Goal: Browse casually

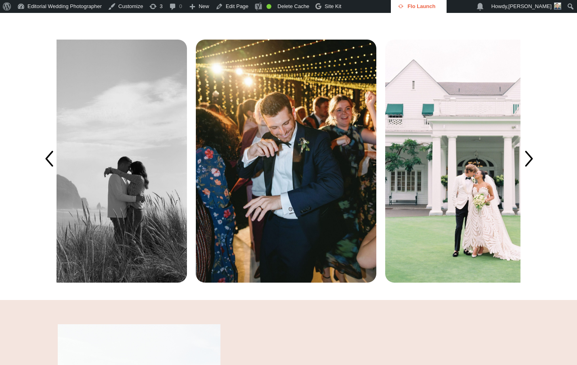
scroll to position [1656, 0]
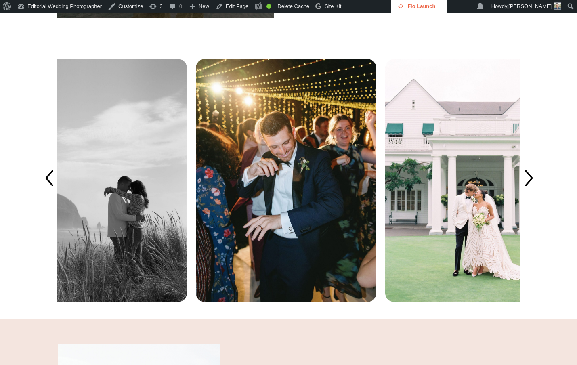
click at [537, 190] on icon at bounding box center [528, 179] width 23 height 23
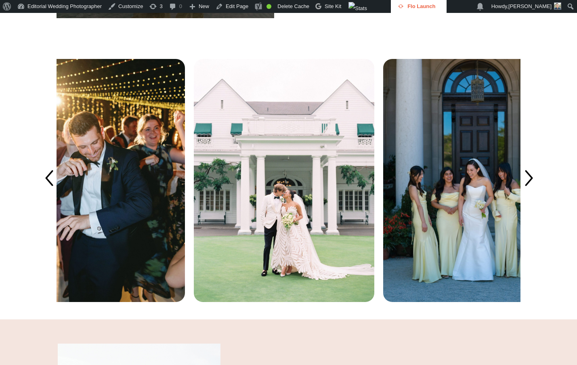
click at [537, 190] on icon at bounding box center [528, 179] width 23 height 23
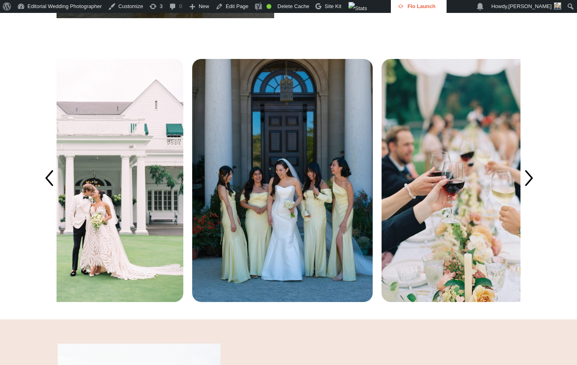
click at [531, 190] on icon at bounding box center [528, 179] width 23 height 23
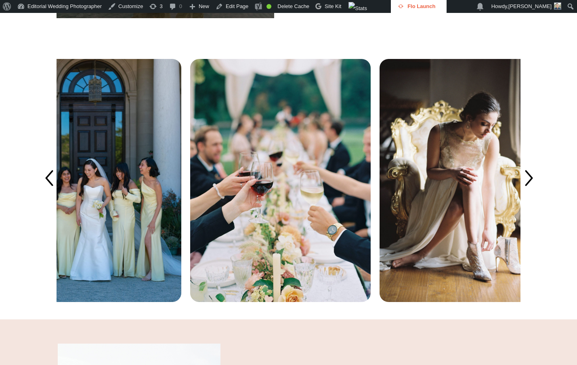
click at [531, 190] on icon at bounding box center [528, 179] width 23 height 23
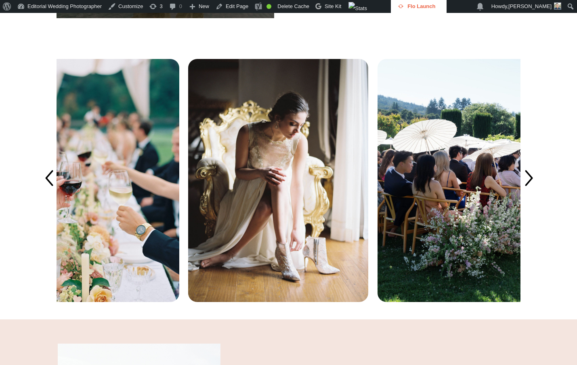
click at [531, 190] on icon at bounding box center [528, 179] width 23 height 23
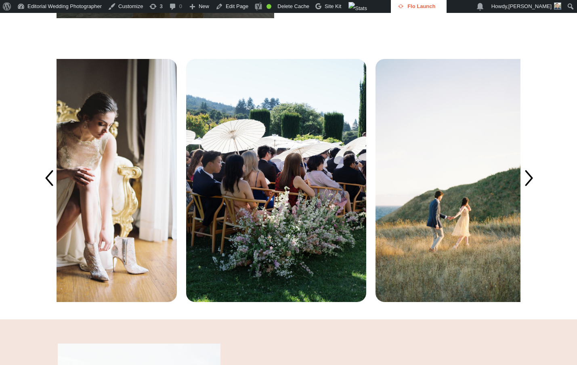
click at [531, 190] on icon at bounding box center [528, 179] width 23 height 23
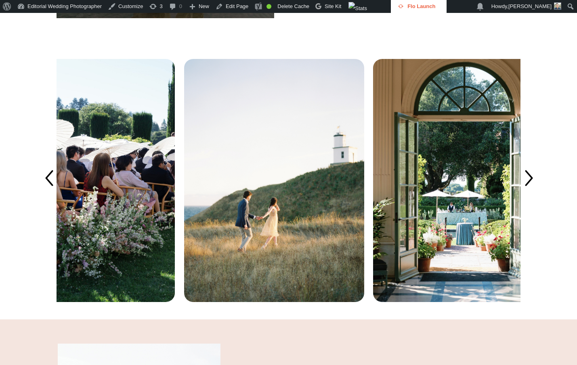
click at [531, 190] on icon at bounding box center [528, 179] width 23 height 23
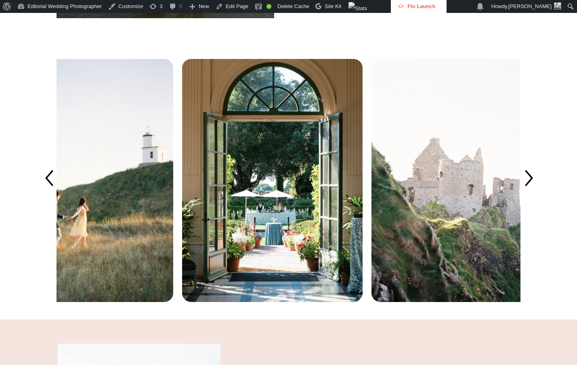
click at [529, 190] on icon at bounding box center [528, 179] width 23 height 23
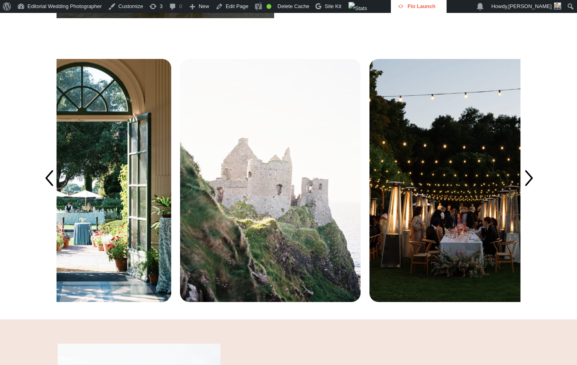
click at [529, 190] on icon at bounding box center [528, 179] width 23 height 23
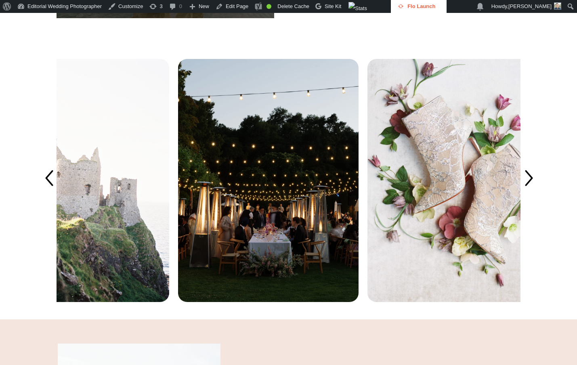
click at [529, 190] on icon at bounding box center [528, 179] width 23 height 23
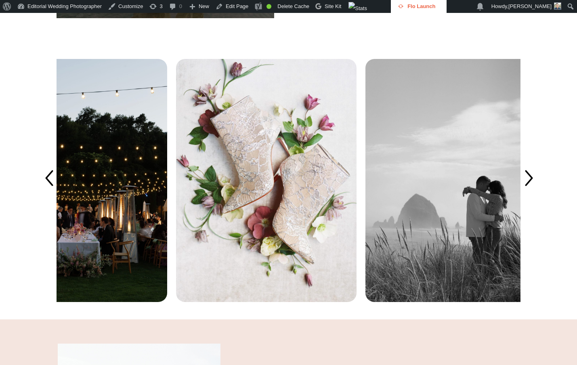
click at [529, 190] on icon at bounding box center [528, 179] width 23 height 23
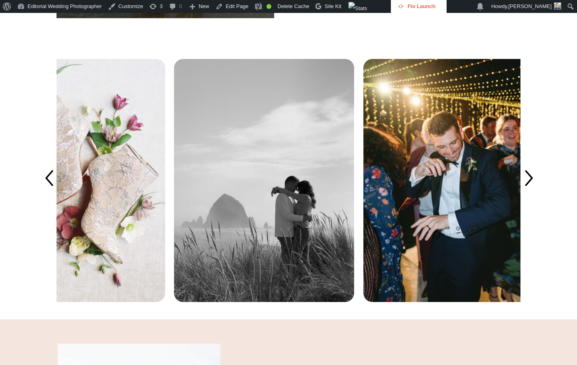
click at [531, 190] on icon at bounding box center [528, 179] width 23 height 23
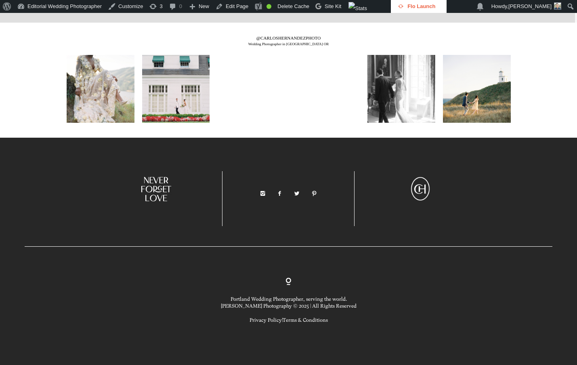
scroll to position [3276, 0]
